Goal: Task Accomplishment & Management: Complete application form

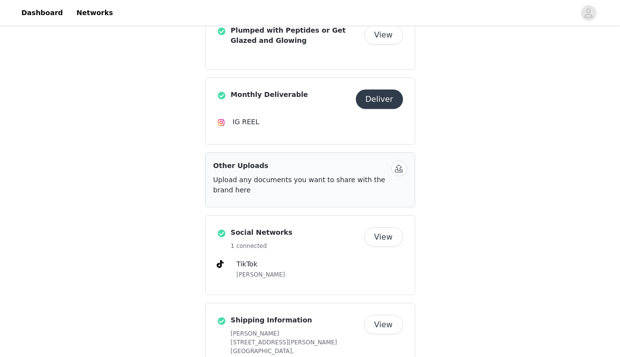
scroll to position [196, 0]
click at [379, 97] on button "Deliver" at bounding box center [379, 98] width 47 height 19
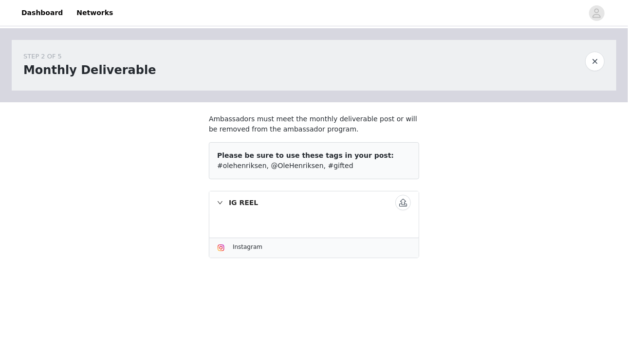
click at [401, 201] on button "button" at bounding box center [403, 203] width 16 height 16
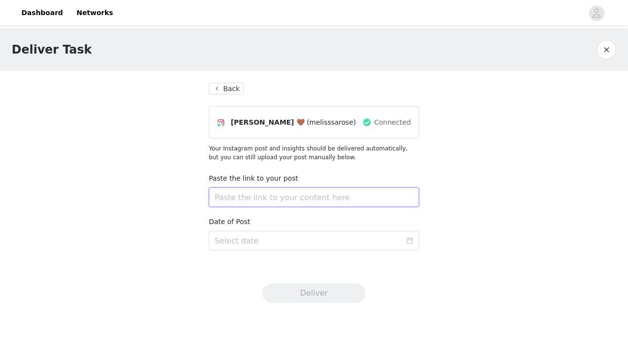
click at [263, 194] on input "text" at bounding box center [314, 196] width 210 height 19
paste input "https://www.tiktok.com/@melisssarose/video/7555712824136322334?is_from_webapp=1…"
type input "https://www.tiktok.com/@melisssarose/video/7555712824136322334?is_from_webapp=1…"
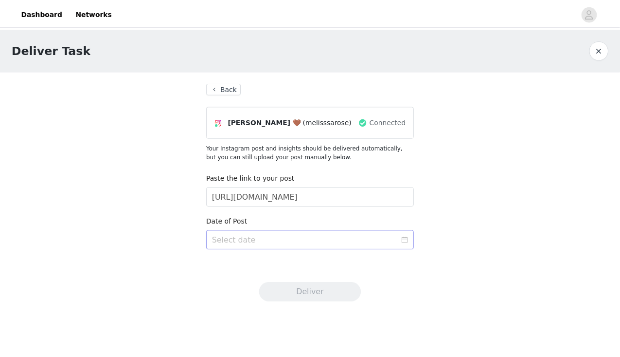
scroll to position [0, 0]
click at [412, 240] on icon "icon: calendar" at bounding box center [410, 240] width 6 height 6
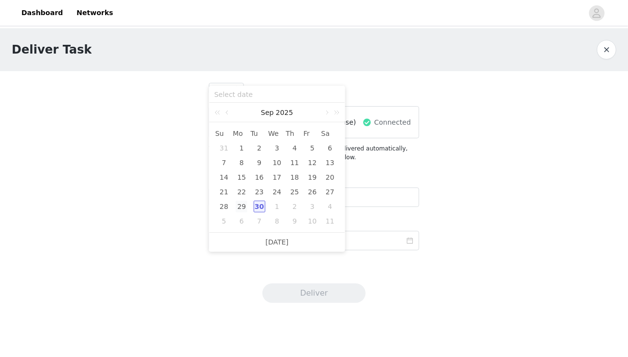
click at [243, 207] on div "29" at bounding box center [241, 206] width 12 height 12
type input "2025-09-29"
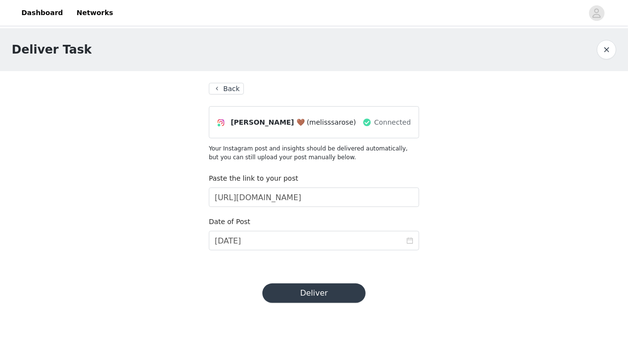
click at [349, 291] on button "Deliver" at bounding box center [313, 292] width 103 height 19
click at [416, 20] on link "Close" at bounding box center [425, 19] width 18 height 8
click at [389, 120] on span "Connected" at bounding box center [392, 122] width 36 height 10
click at [220, 85] on button "Back" at bounding box center [226, 89] width 35 height 12
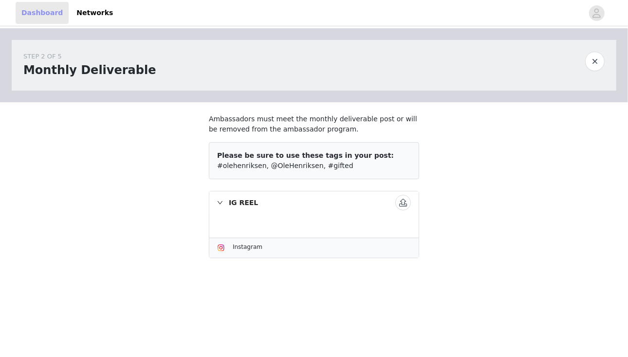
click at [45, 7] on link "Dashboard" at bounding box center [42, 13] width 53 height 22
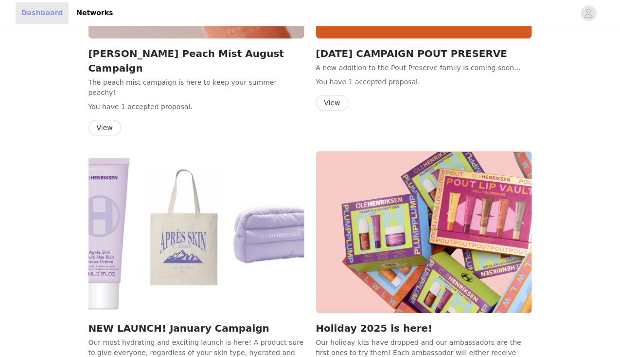
scroll to position [1115, 0]
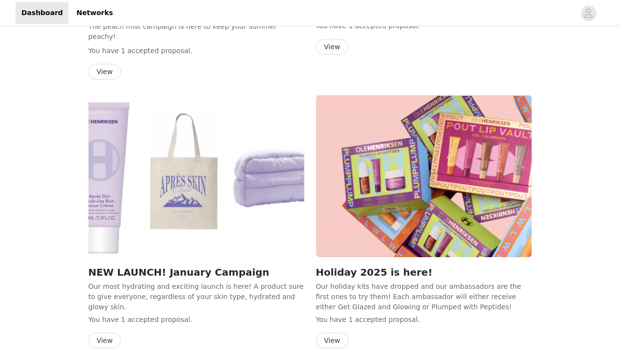
click at [370, 145] on img at bounding box center [424, 176] width 216 height 162
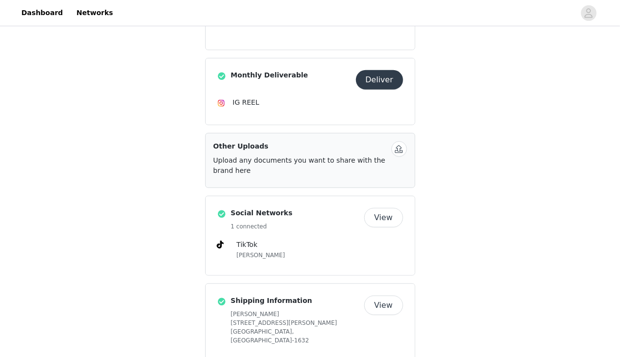
scroll to position [290, 0]
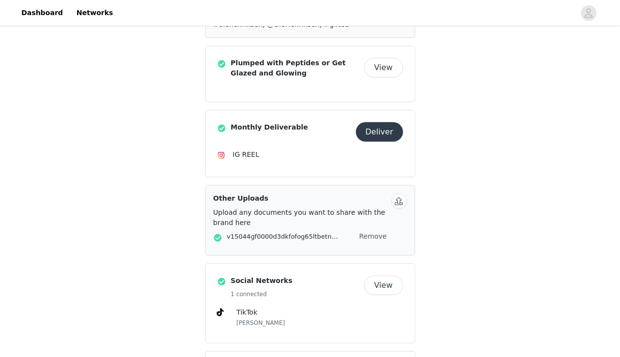
scroll to position [306, 0]
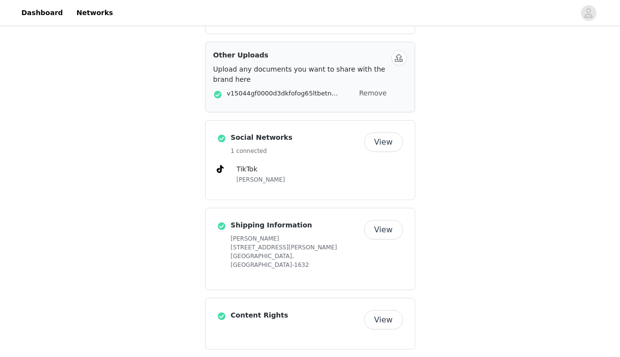
click at [386, 310] on button "View" at bounding box center [383, 319] width 39 height 19
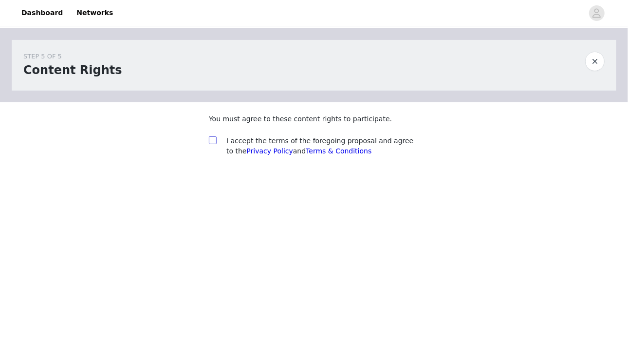
click at [211, 141] on input "checkbox" at bounding box center [212, 139] width 7 height 7
checkbox input "false"
click at [592, 59] on button "button" at bounding box center [594, 61] width 19 height 19
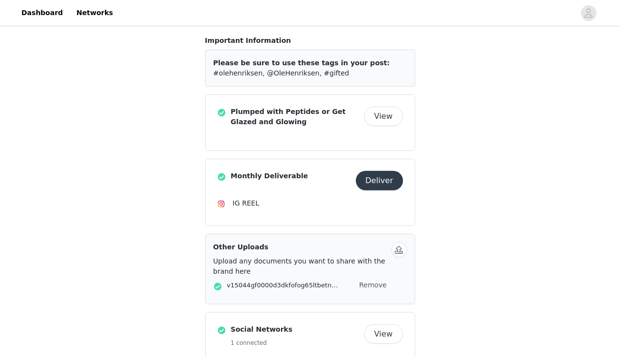
scroll to position [113, 0]
